Goal: Transaction & Acquisition: Obtain resource

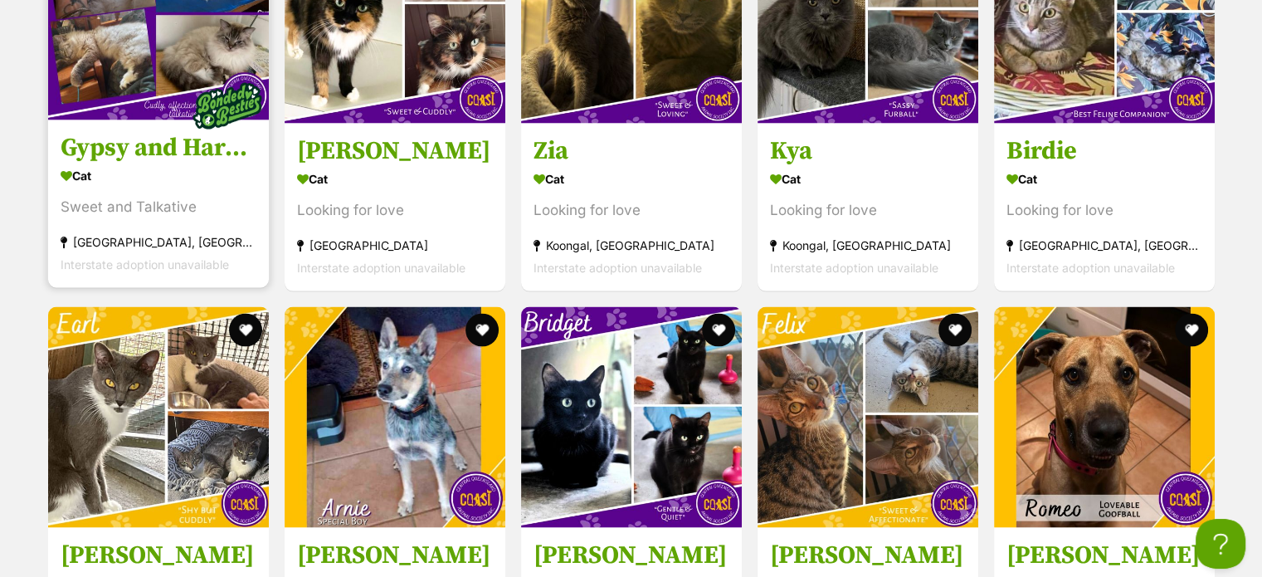
scroll to position [3152, 0]
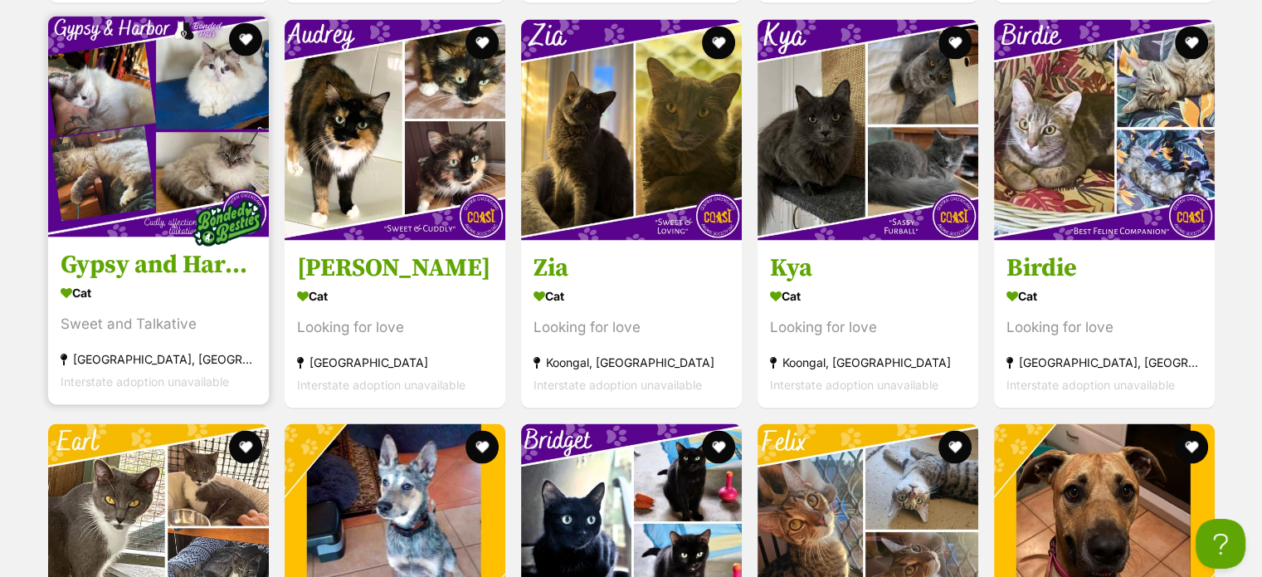
click at [74, 162] on img at bounding box center [158, 126] width 221 height 221
